Goal: Task Accomplishment & Management: Manage account settings

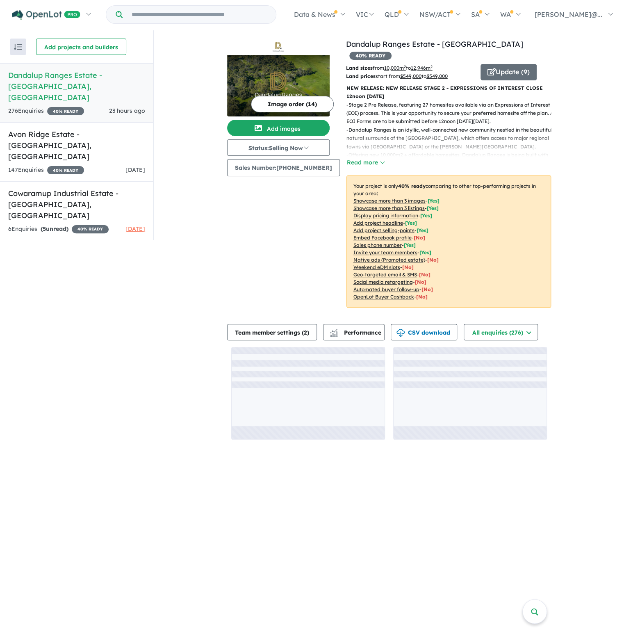
click at [106, 82] on h5 "Dandalup Ranges Estate - [GEOGRAPHIC_DATA] , [GEOGRAPHIC_DATA]" at bounding box center [76, 86] width 137 height 33
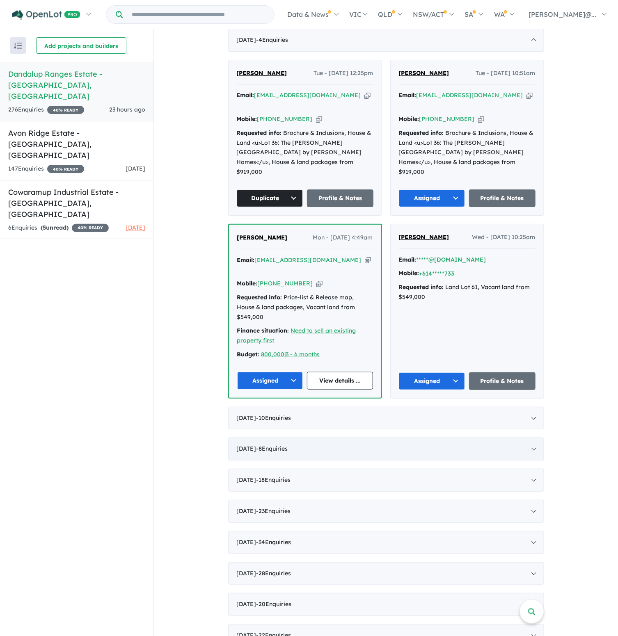
scroll to position [328, 0]
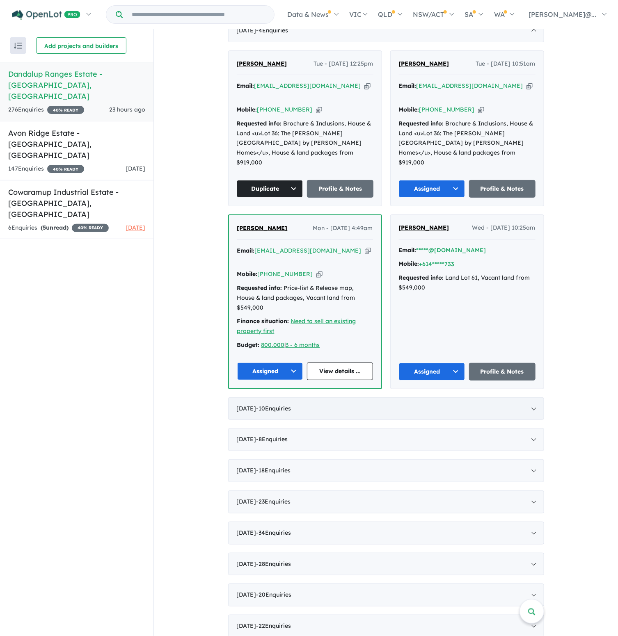
click at [305, 398] on div "[DATE] - 10 Enquir ies ( 0 unread)" at bounding box center [386, 409] width 316 height 23
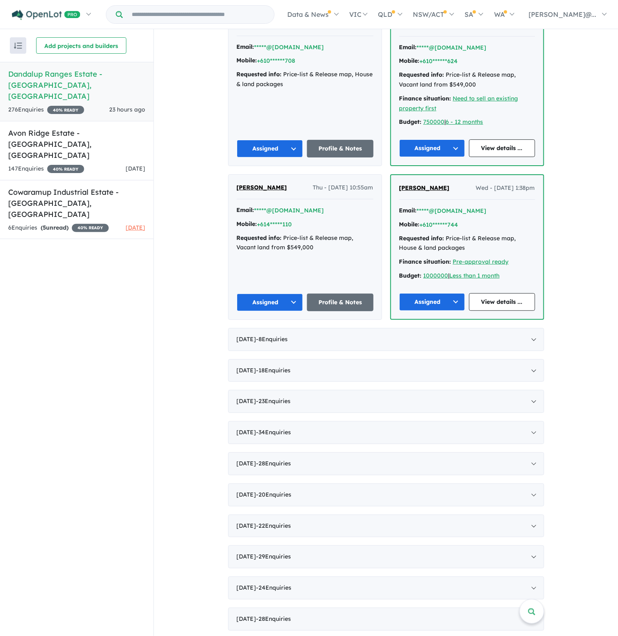
scroll to position [862, 0]
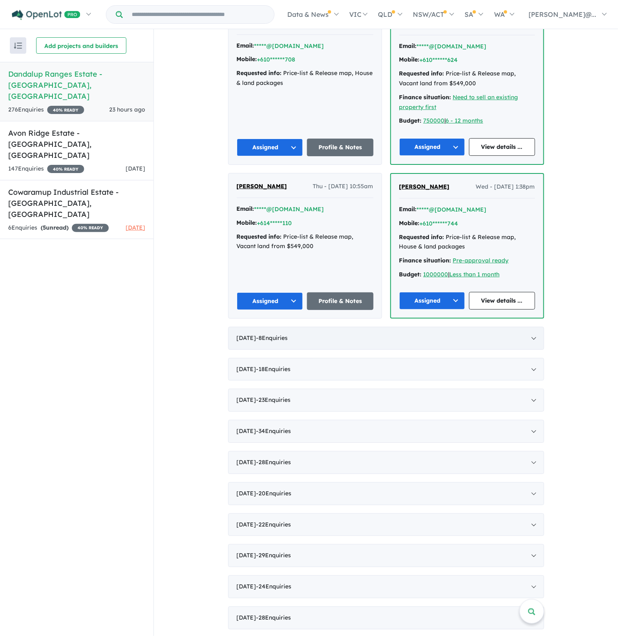
click at [282, 334] on span "- 8 Enquir ies ( 0 unread)" at bounding box center [272, 337] width 32 height 7
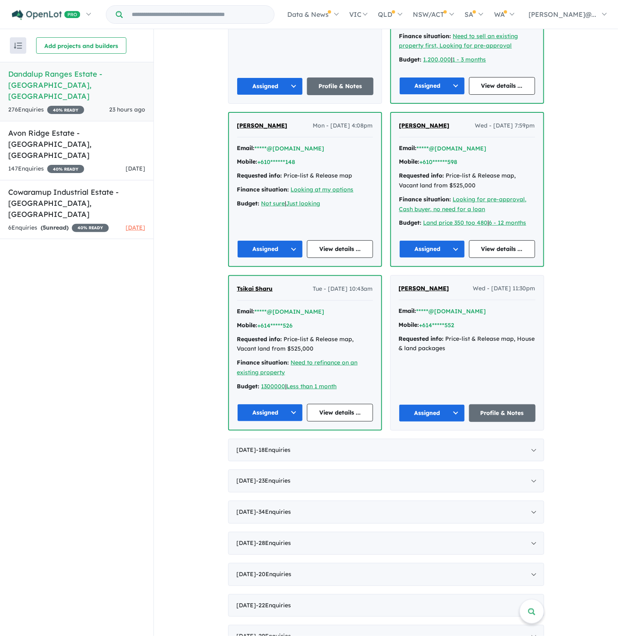
scroll to position [669, 0]
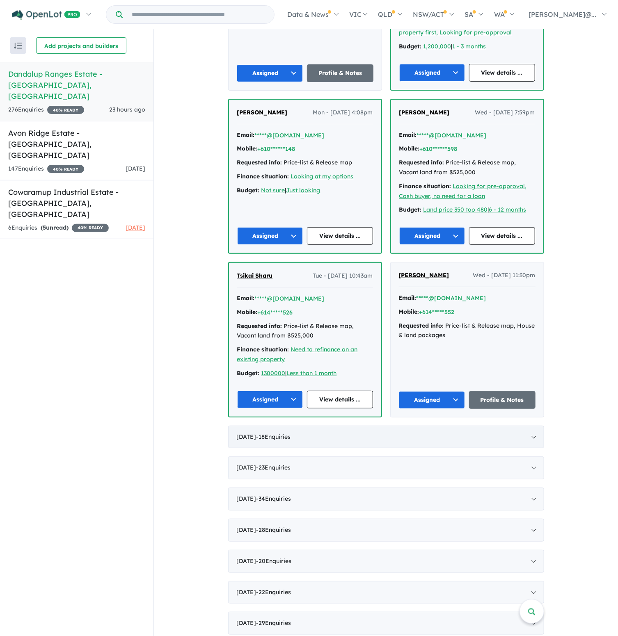
click at [276, 433] on span "- 18 Enquir ies ( 0 unread)" at bounding box center [273, 436] width 34 height 7
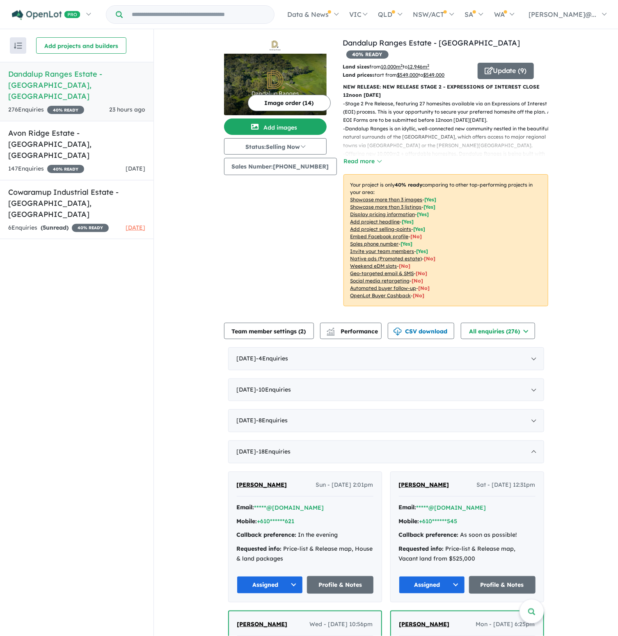
scroll to position [0, 0]
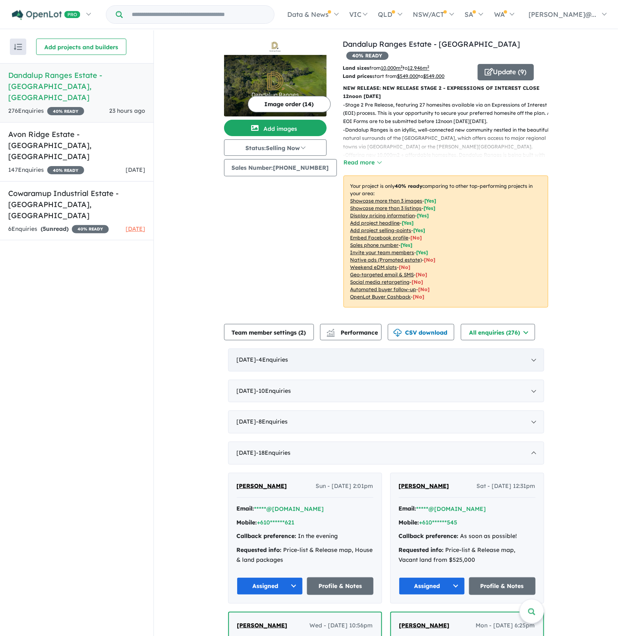
click at [315, 349] on div "[DATE] - 4 Enquir ies ( 0 unread)" at bounding box center [386, 360] width 316 height 23
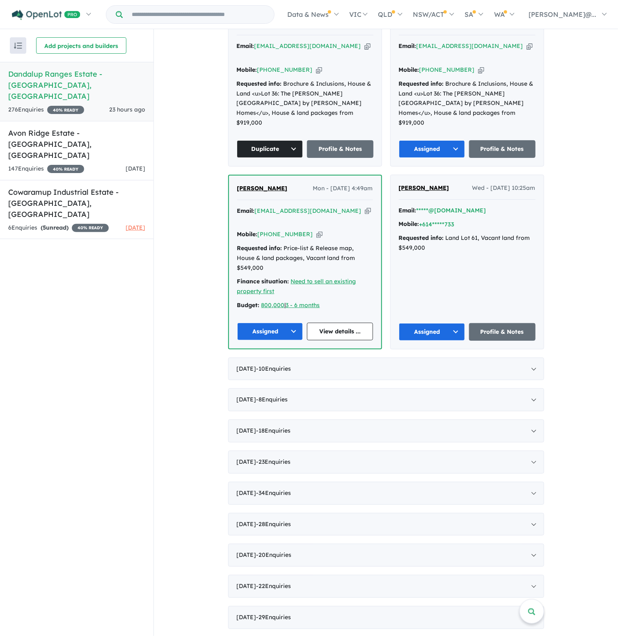
scroll to position [369, 0]
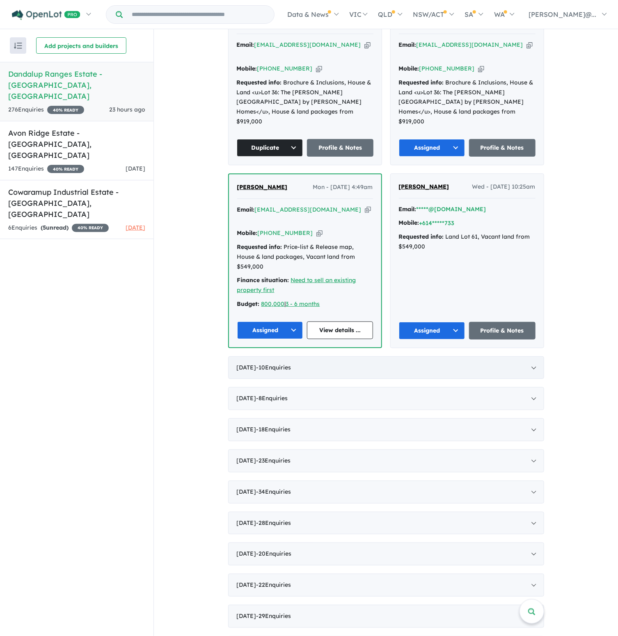
click at [274, 357] on div "[DATE] - 10 Enquir ies ( 0 unread)" at bounding box center [386, 368] width 316 height 23
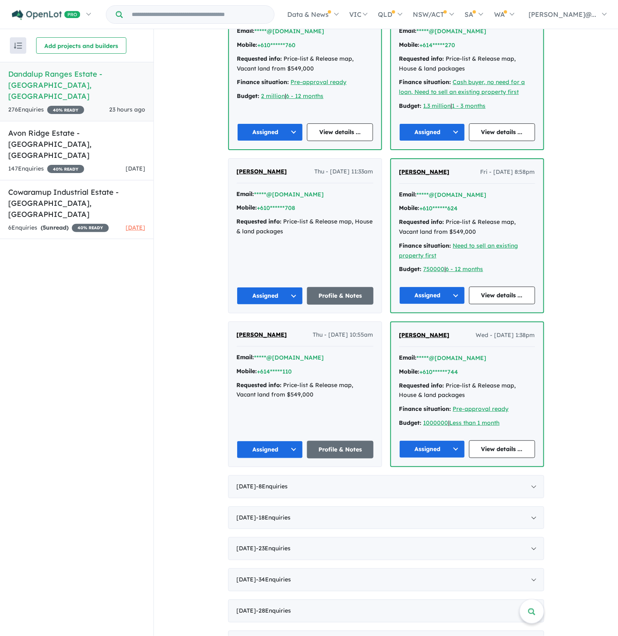
scroll to position [818, 0]
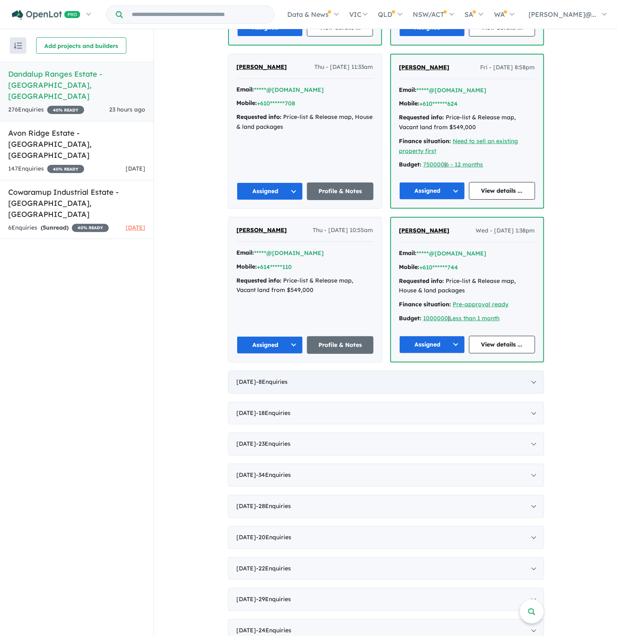
click at [274, 378] on span "- 8 Enquir ies ( 0 unread)" at bounding box center [272, 381] width 32 height 7
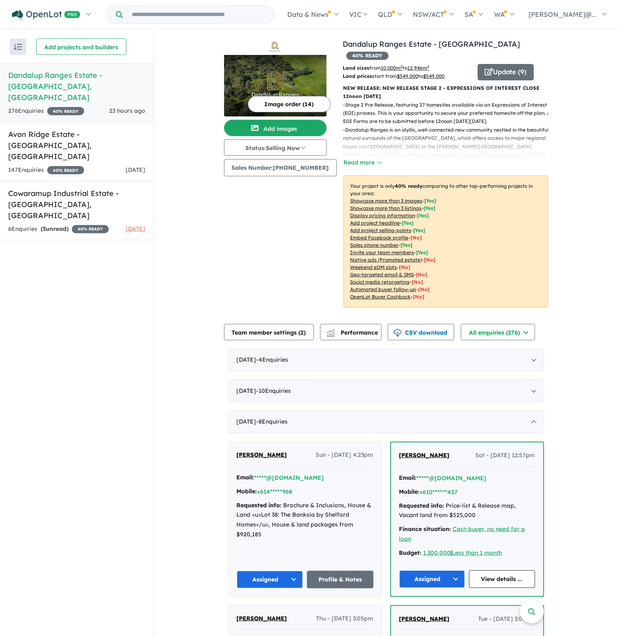
scroll to position [0, 0]
